Goal: Task Accomplishment & Management: Manage account settings

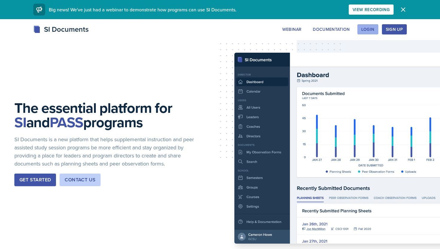
click at [374, 31] on div "Login" at bounding box center [367, 29] width 13 height 5
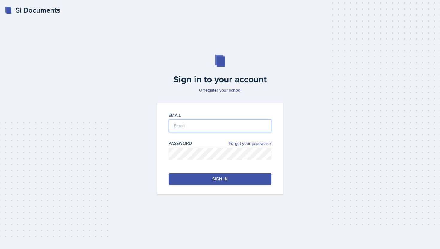
click at [240, 127] on input "email" at bounding box center [219, 125] width 103 height 13
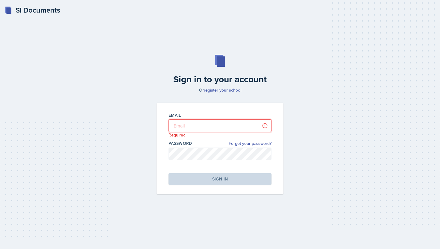
type input "[EMAIL_ADDRESS][DOMAIN_NAME]"
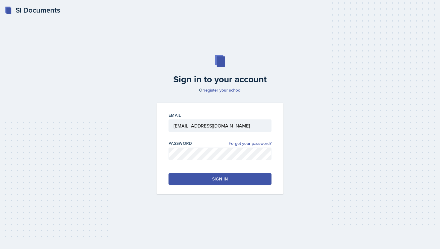
click at [230, 181] on button "Sign in" at bounding box center [219, 178] width 103 height 11
click at [237, 182] on button "Sign in" at bounding box center [219, 178] width 103 height 11
click at [219, 92] on link "register your school" at bounding box center [222, 90] width 37 height 6
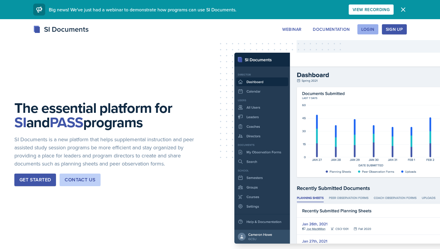
click at [365, 31] on div "Login" at bounding box center [367, 29] width 13 height 5
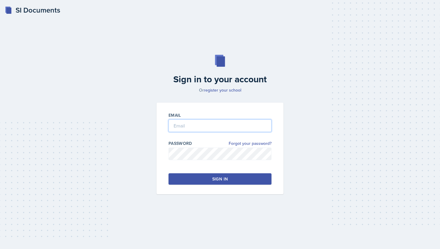
click at [211, 124] on input "email" at bounding box center [219, 125] width 103 height 13
type input "[EMAIL_ADDRESS][DOMAIN_NAME]"
click at [216, 182] on div "Sign in" at bounding box center [220, 179] width 16 height 6
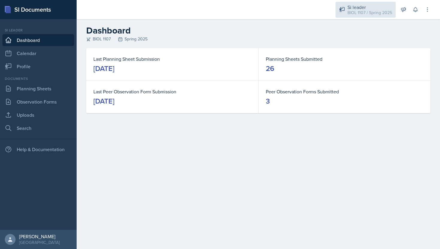
click at [356, 13] on div "BIOL 1107 / Spring 2025" at bounding box center [369, 13] width 45 height 6
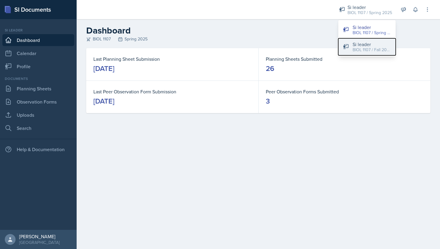
click at [354, 42] on div "Si leader" at bounding box center [371, 44] width 38 height 7
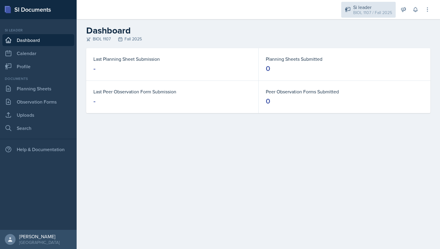
click at [375, 13] on div "BIOL 1107 / Fall 2025" at bounding box center [372, 13] width 39 height 6
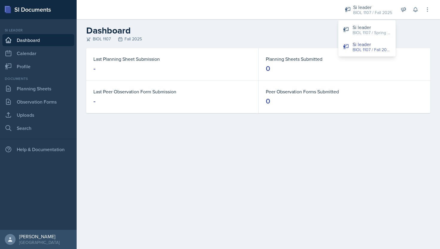
click at [305, 30] on h2 "Dashboard" at bounding box center [258, 30] width 344 height 11
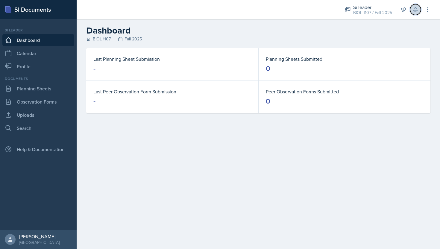
click at [411, 12] on button at bounding box center [415, 9] width 11 height 11
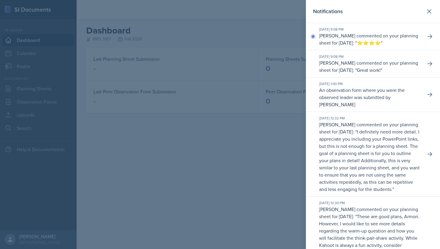
click at [236, 125] on div at bounding box center [220, 124] width 440 height 249
